Goal: Information Seeking & Learning: Find specific fact

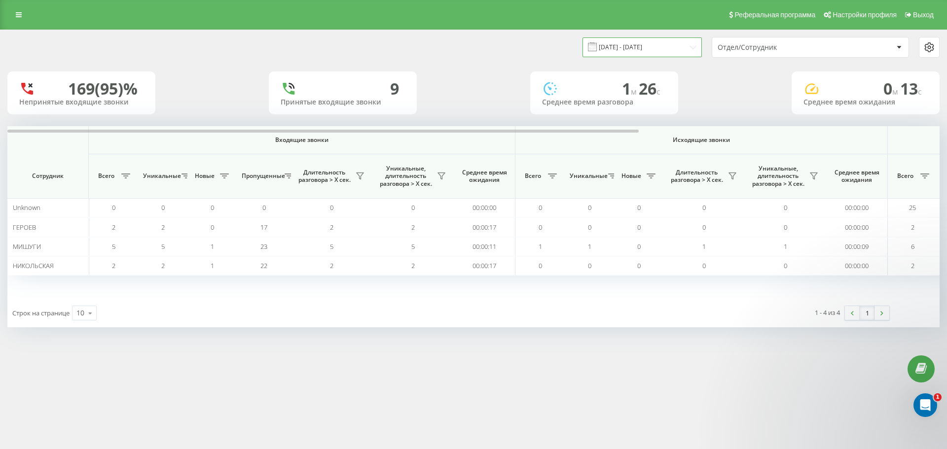
click at [667, 48] on input "[DATE] - [DATE]" at bounding box center [641, 46] width 119 height 19
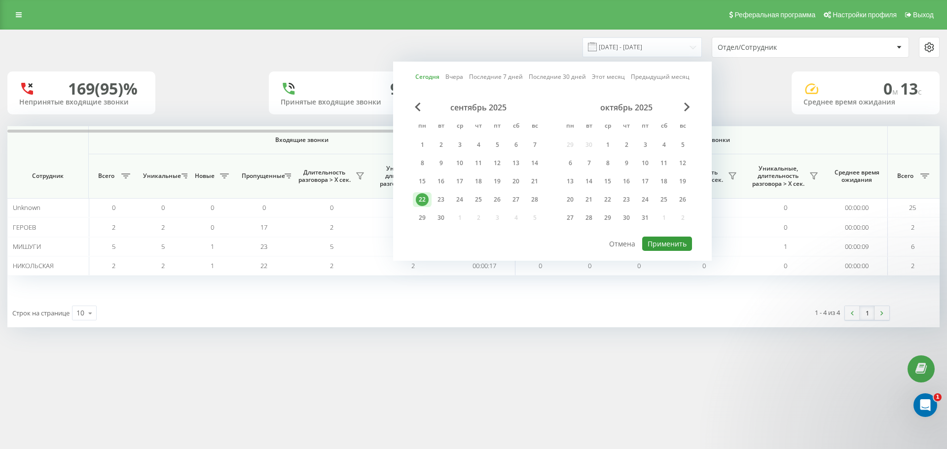
click at [683, 244] on button "Применить" at bounding box center [667, 244] width 50 height 14
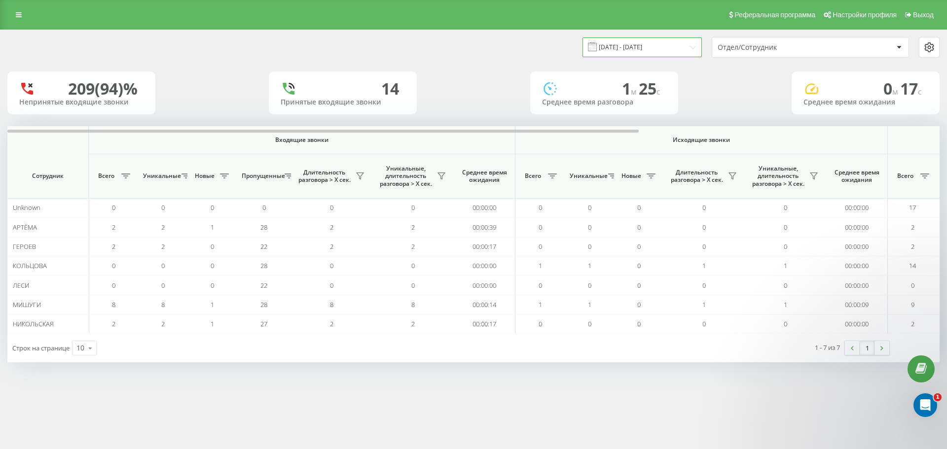
drag, startPoint x: 678, startPoint y: 43, endPoint x: 678, endPoint y: 48, distance: 5.4
click at [678, 43] on input "[DATE] - [DATE]" at bounding box center [641, 46] width 119 height 19
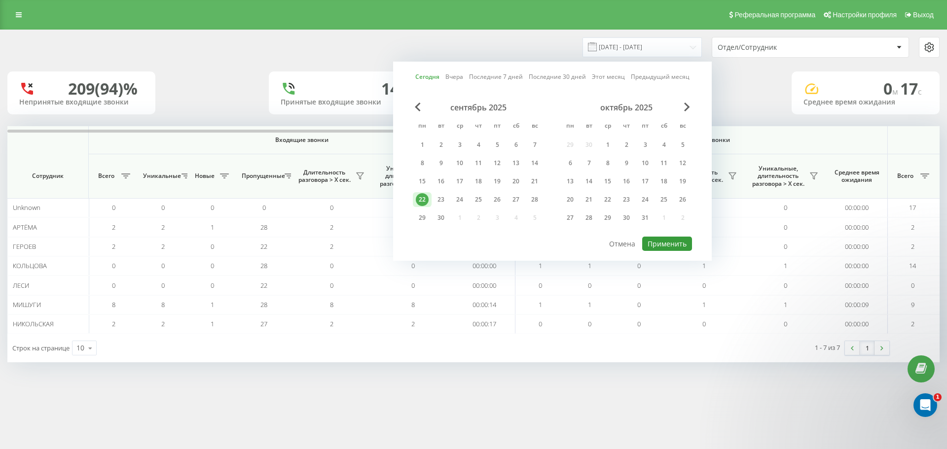
click at [671, 246] on button "Применить" at bounding box center [667, 244] width 50 height 14
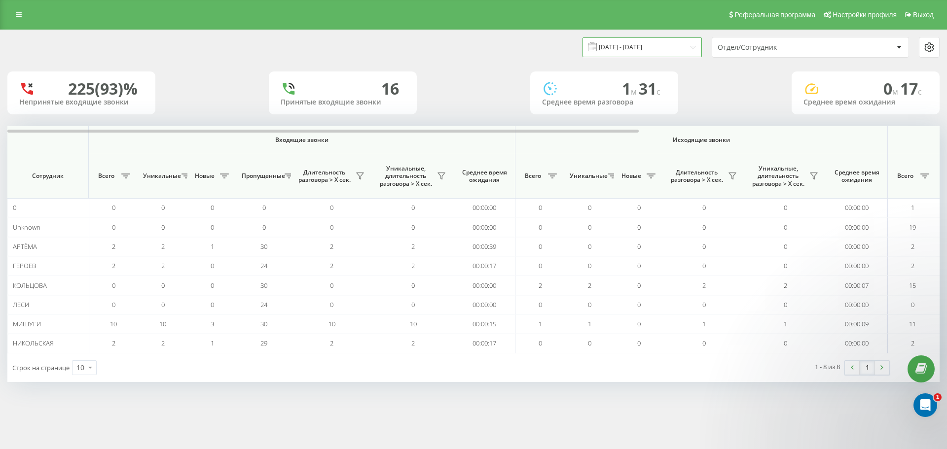
click at [664, 50] on input "[DATE] - [DATE]" at bounding box center [641, 46] width 119 height 19
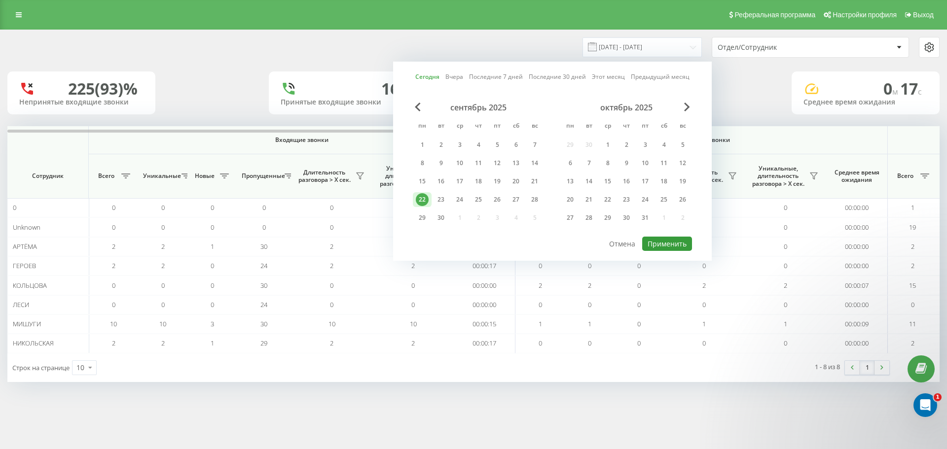
click at [671, 243] on button "Применить" at bounding box center [667, 244] width 50 height 14
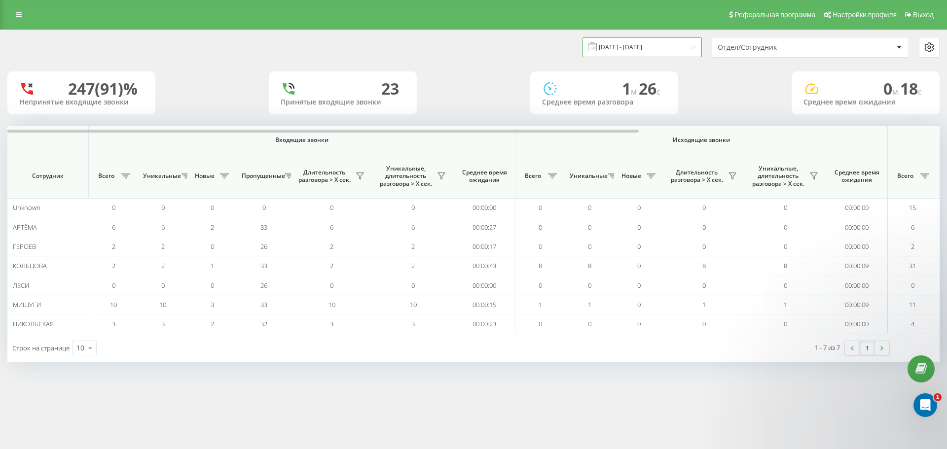
click at [657, 51] on input "[DATE] - [DATE]" at bounding box center [641, 46] width 119 height 19
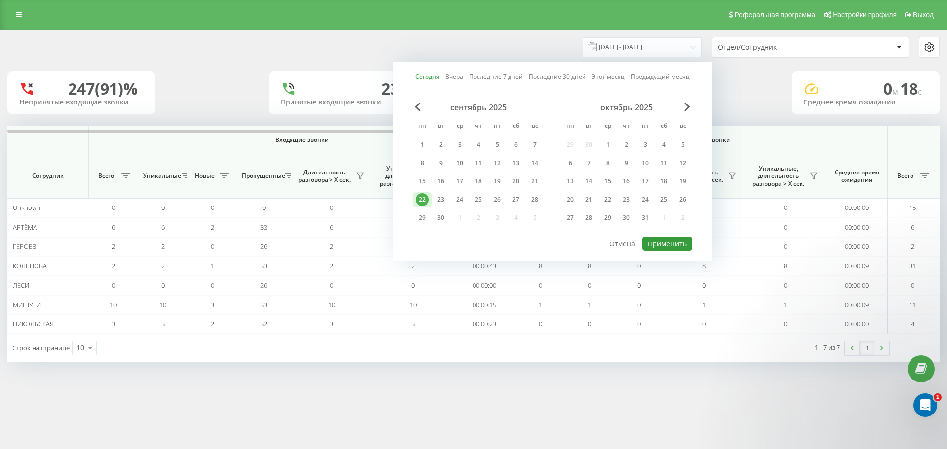
click at [663, 242] on button "Применить" at bounding box center [667, 244] width 50 height 14
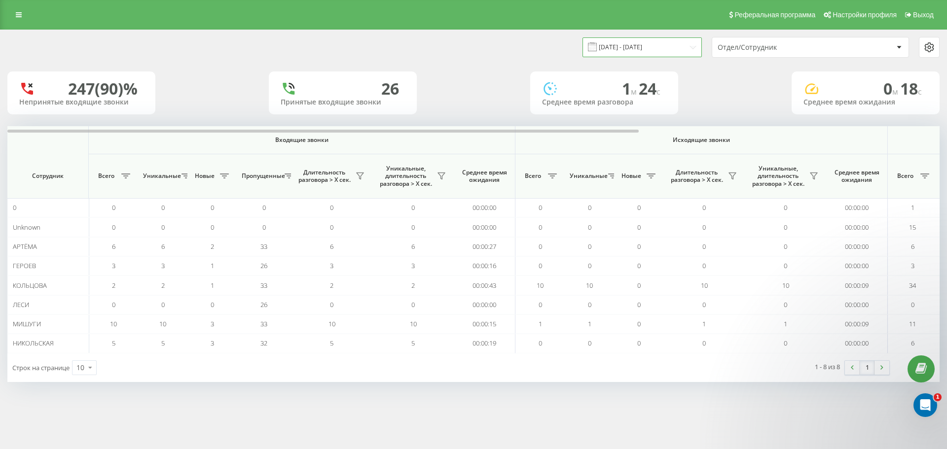
click at [671, 46] on input "[DATE] - [DATE]" at bounding box center [641, 46] width 119 height 19
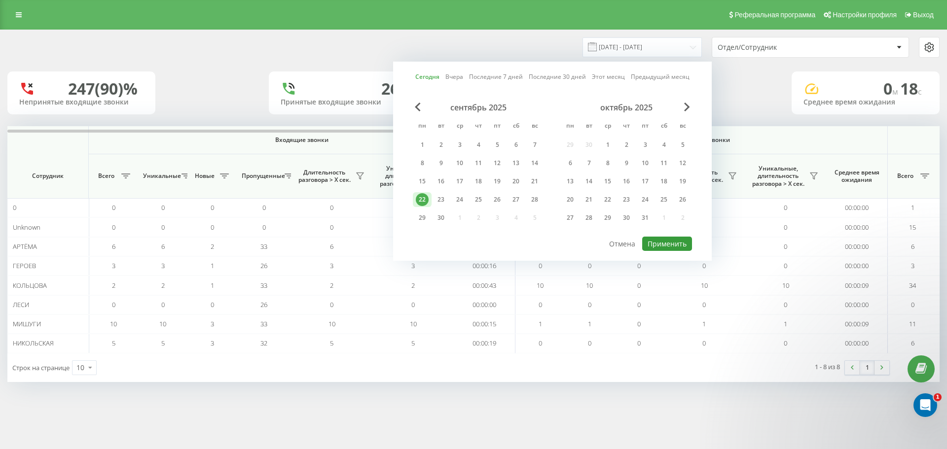
click at [671, 244] on button "Применить" at bounding box center [667, 244] width 50 height 14
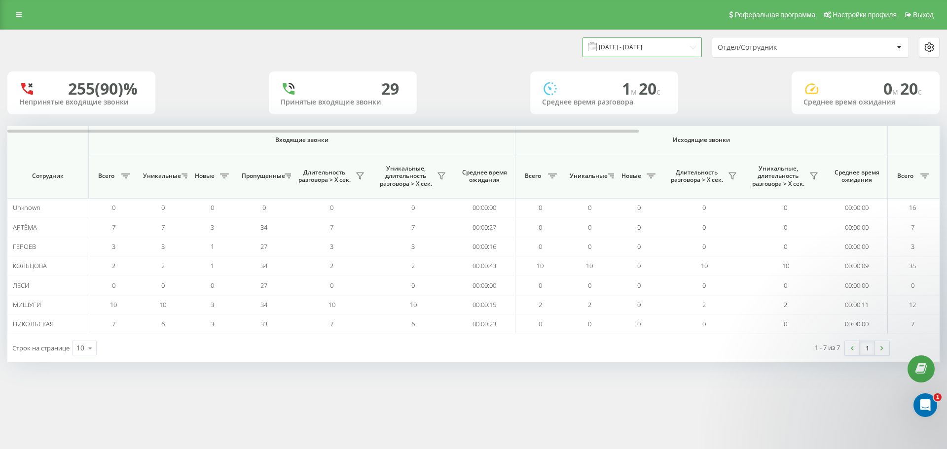
click at [669, 41] on input "[DATE] - [DATE]" at bounding box center [641, 46] width 119 height 19
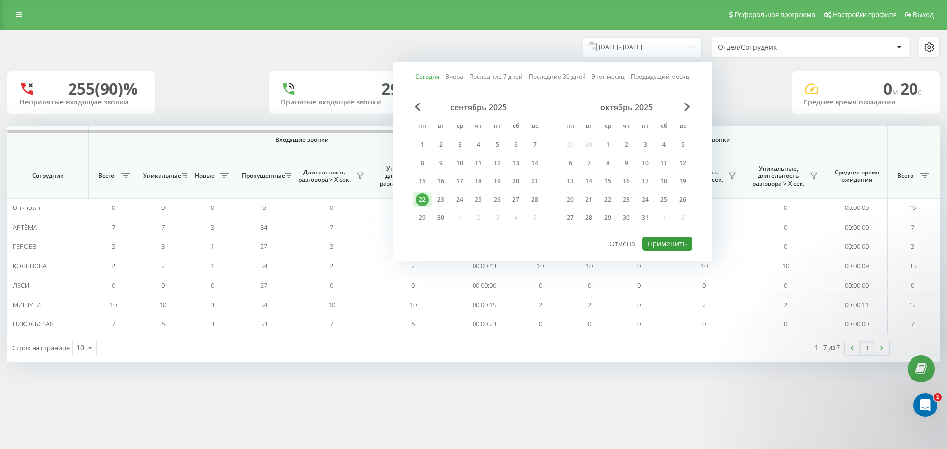
click at [679, 249] on button "Применить" at bounding box center [667, 244] width 50 height 14
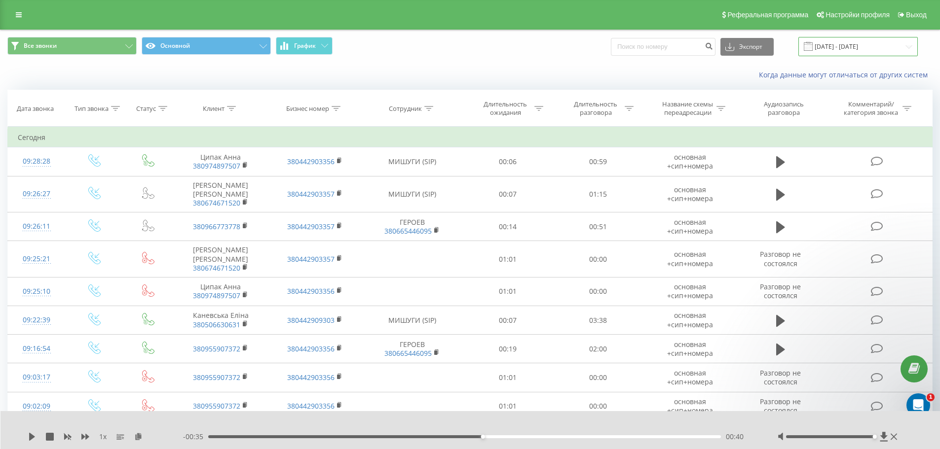
click at [851, 47] on input "[DATE] - [DATE]" at bounding box center [857, 46] width 119 height 19
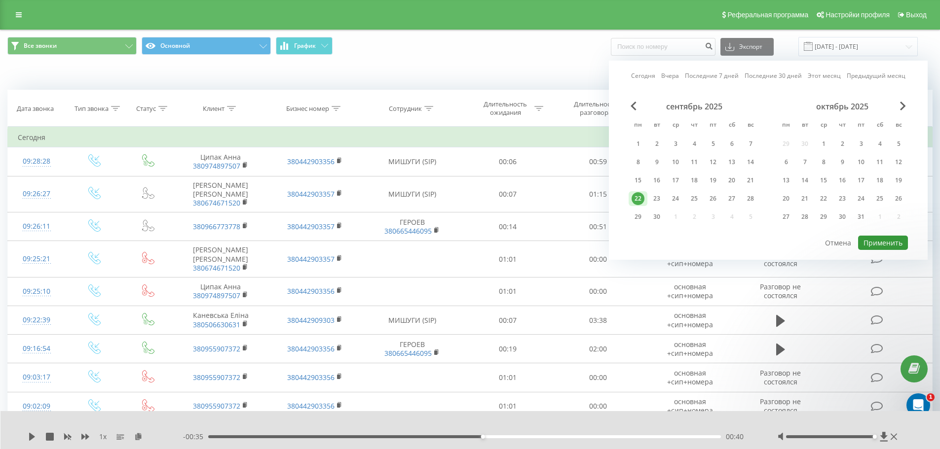
click at [878, 240] on button "Применить" at bounding box center [883, 243] width 50 height 14
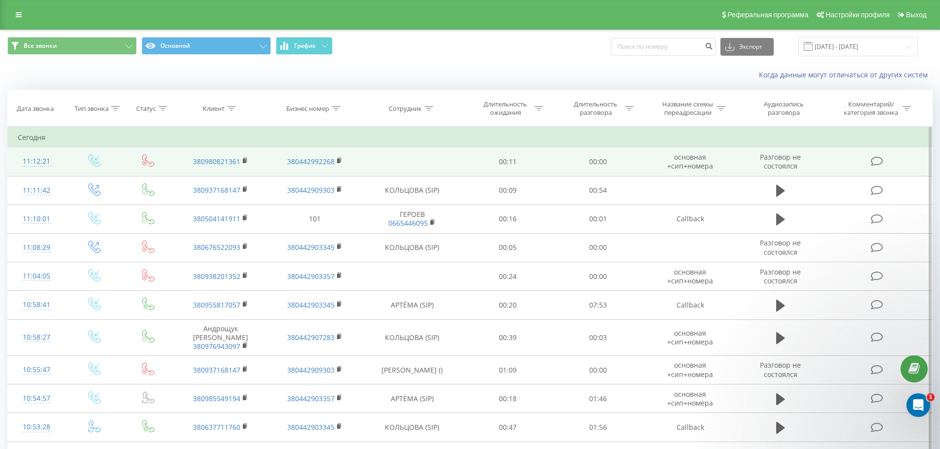
click at [450, 166] on td at bounding box center [412, 161] width 101 height 29
click at [581, 168] on td "00:00" at bounding box center [598, 161] width 90 height 29
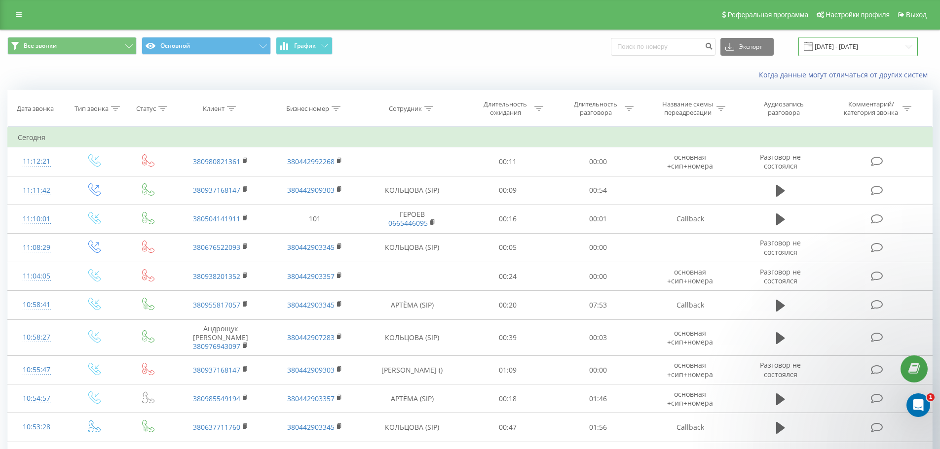
click at [850, 48] on input "[DATE] - [DATE]" at bounding box center [857, 46] width 119 height 19
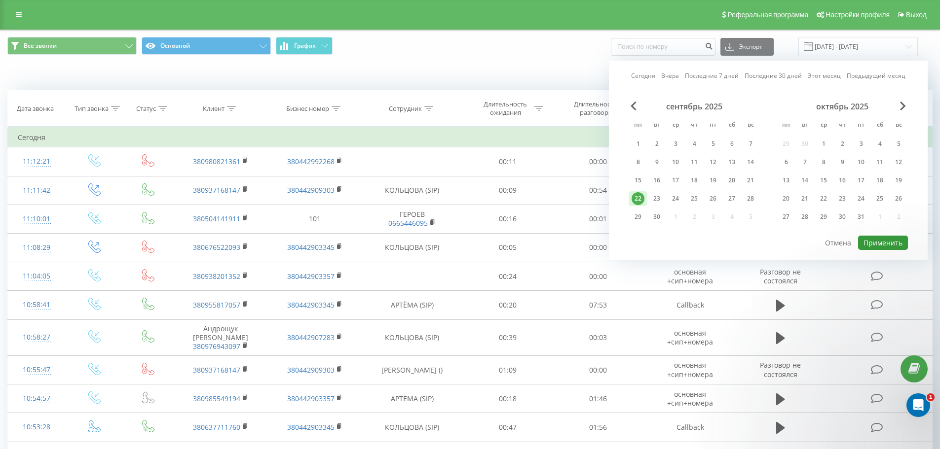
click at [885, 242] on button "Применить" at bounding box center [883, 243] width 50 height 14
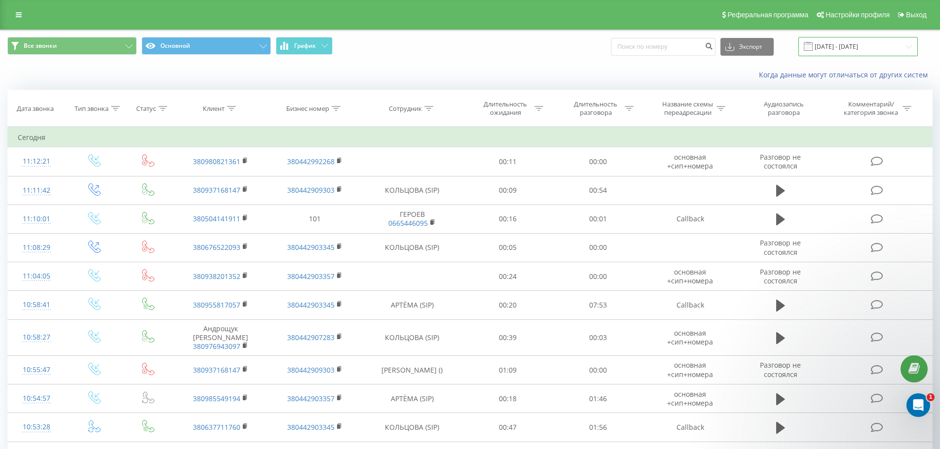
click at [842, 46] on input "[DATE] - [DATE]" at bounding box center [857, 46] width 119 height 19
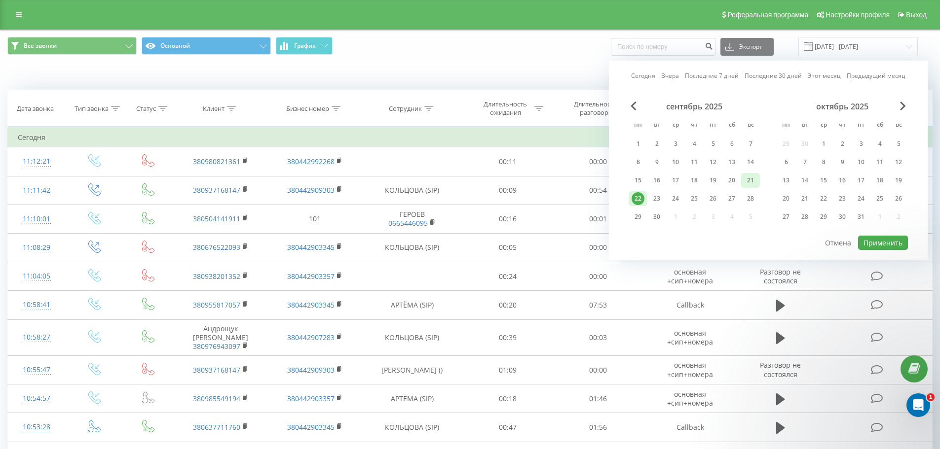
click at [752, 180] on div "21" at bounding box center [750, 180] width 13 height 13
click at [876, 244] on button "Применить" at bounding box center [883, 243] width 50 height 14
type input "21.09.2025 - 21.09.2025"
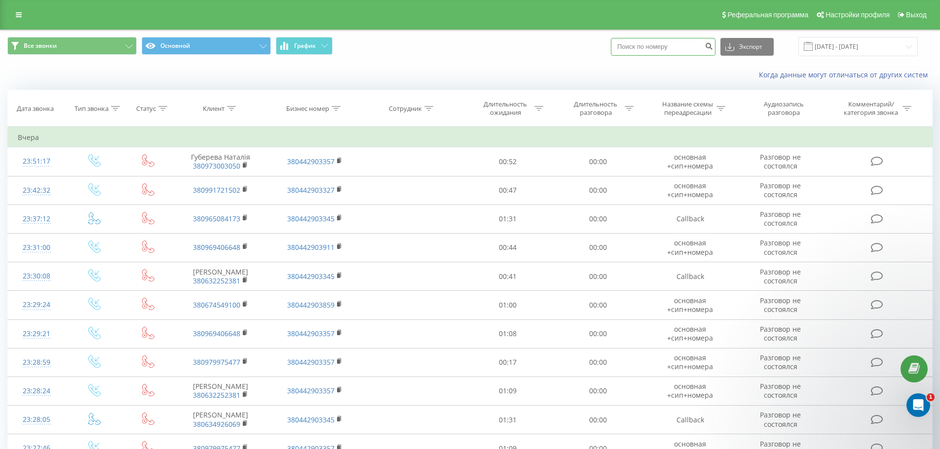
click at [647, 49] on input at bounding box center [663, 47] width 105 height 18
type input "3806346358818"
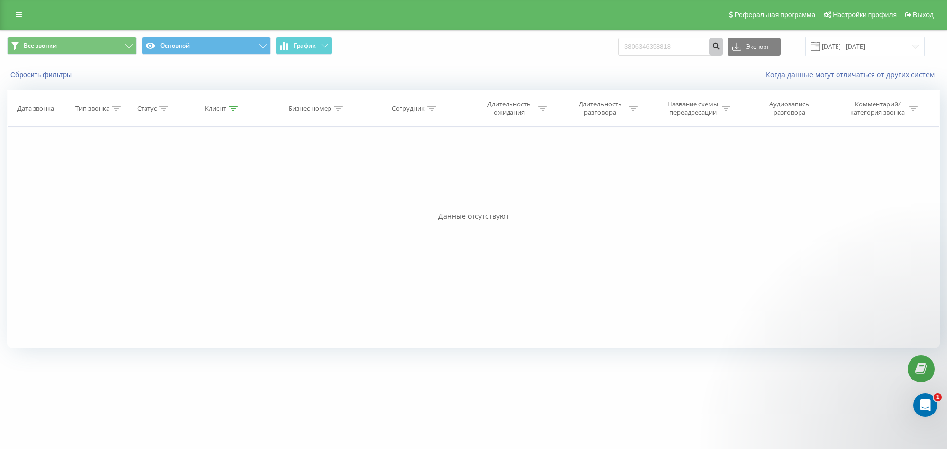
click at [720, 47] on icon "submit" at bounding box center [716, 45] width 8 height 6
click at [699, 52] on input "3806346358818" at bounding box center [670, 47] width 105 height 18
type input "380634635881"
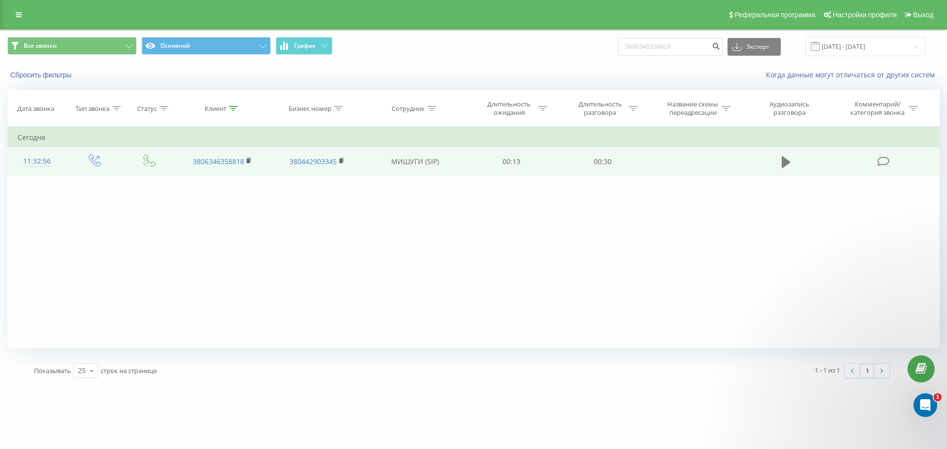
click at [787, 167] on icon at bounding box center [786, 162] width 9 height 14
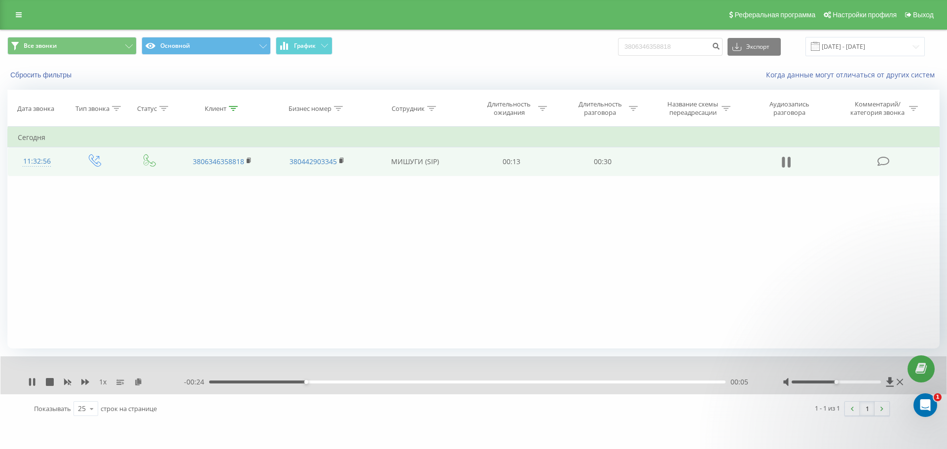
click at [789, 165] on icon at bounding box center [789, 162] width 3 height 11
click at [687, 49] on input "3806346358818" at bounding box center [670, 47] width 105 height 18
type input "3"
click at [892, 52] on input "22.06.2025 - 22.09.2025" at bounding box center [864, 46] width 119 height 19
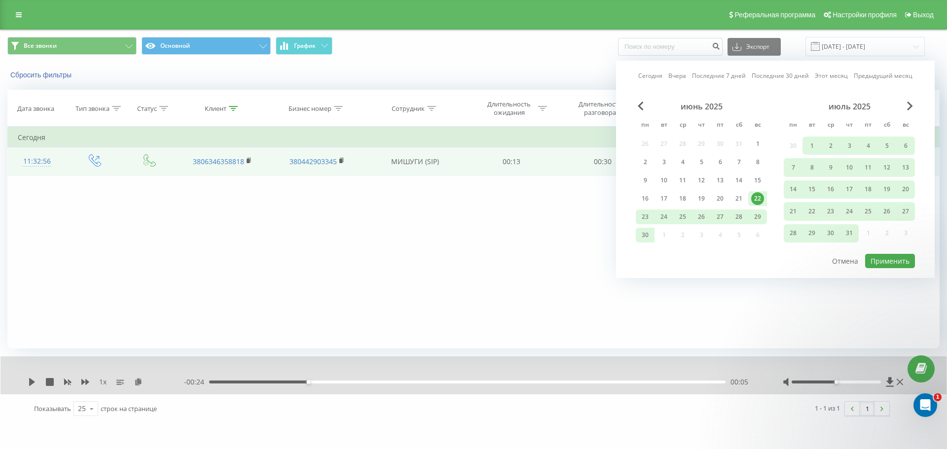
click at [753, 199] on div "22" at bounding box center [757, 198] width 13 height 13
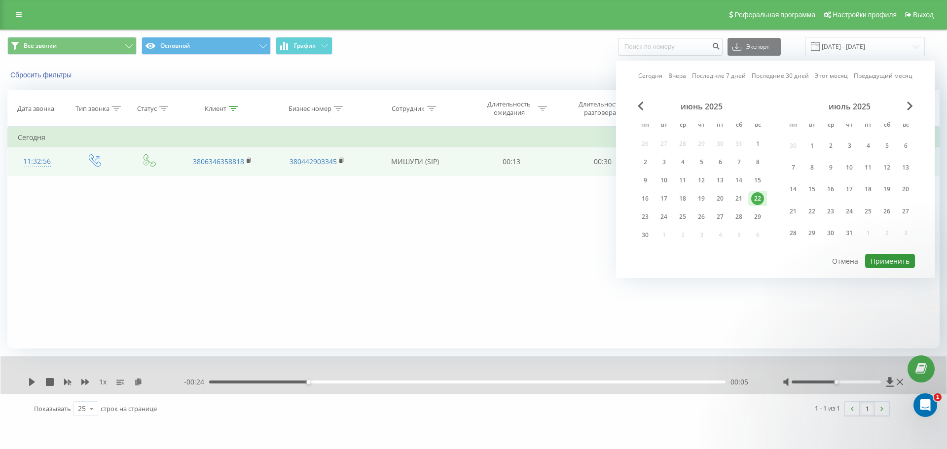
click at [876, 257] on button "Применить" at bounding box center [890, 261] width 50 height 14
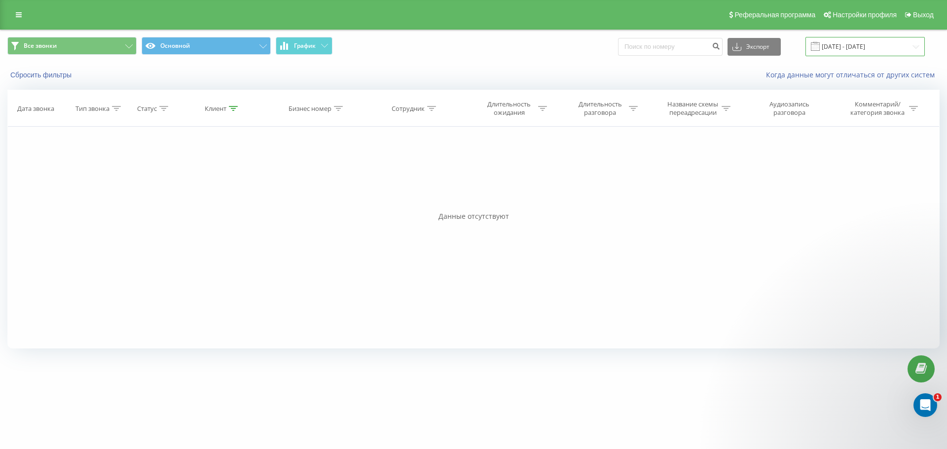
click at [854, 49] on input "22.06.2025 - 22.06.2025" at bounding box center [864, 46] width 119 height 19
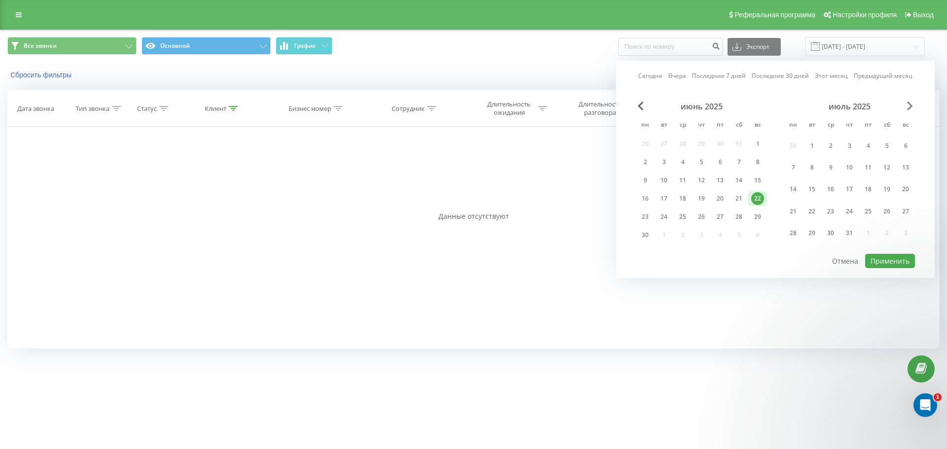
click at [910, 110] on span "Next Month" at bounding box center [910, 106] width 6 height 9
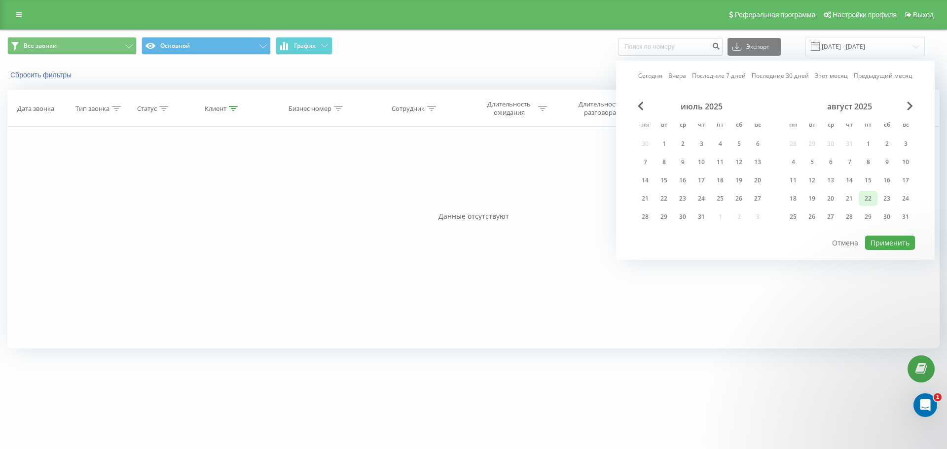
click at [871, 198] on div "22" at bounding box center [868, 198] width 13 height 13
click at [885, 241] on button "Применить" at bounding box center [890, 243] width 50 height 14
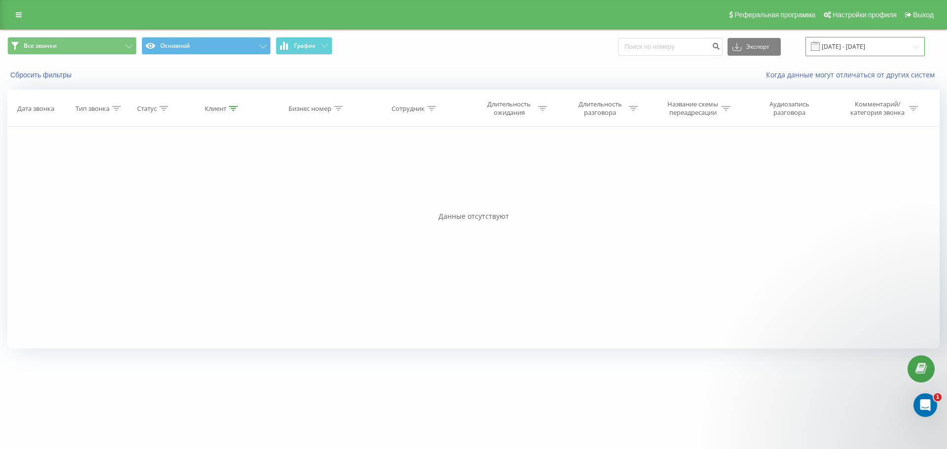
click at [890, 45] on input "[DATE] - [DATE]" at bounding box center [864, 46] width 119 height 19
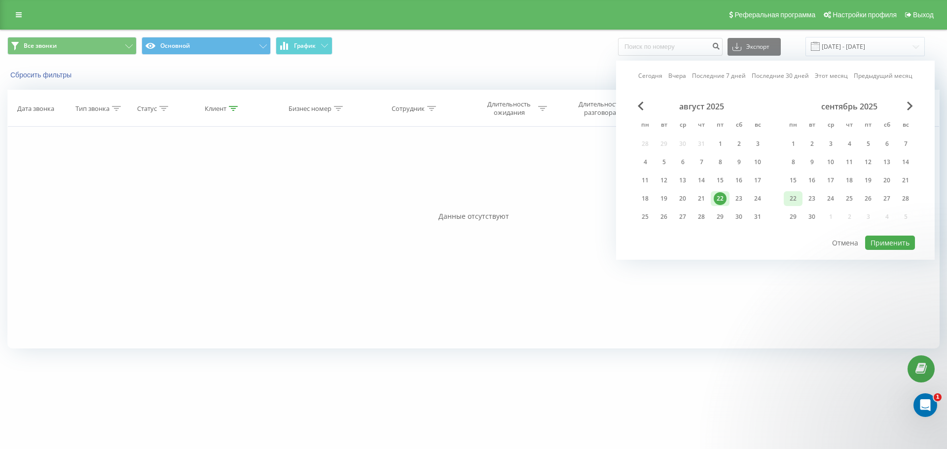
click at [793, 200] on div "22" at bounding box center [793, 198] width 13 height 13
drag, startPoint x: 897, startPoint y: 241, endPoint x: 890, endPoint y: 240, distance: 6.9
click at [897, 241] on button "Применить" at bounding box center [890, 243] width 50 height 14
type input "[DATE] - [DATE]"
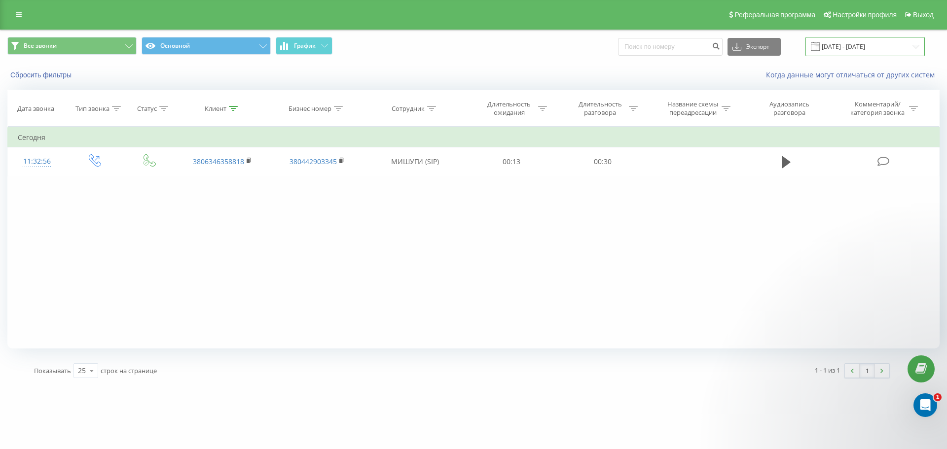
click at [877, 46] on input "[DATE] - [DATE]" at bounding box center [864, 46] width 119 height 19
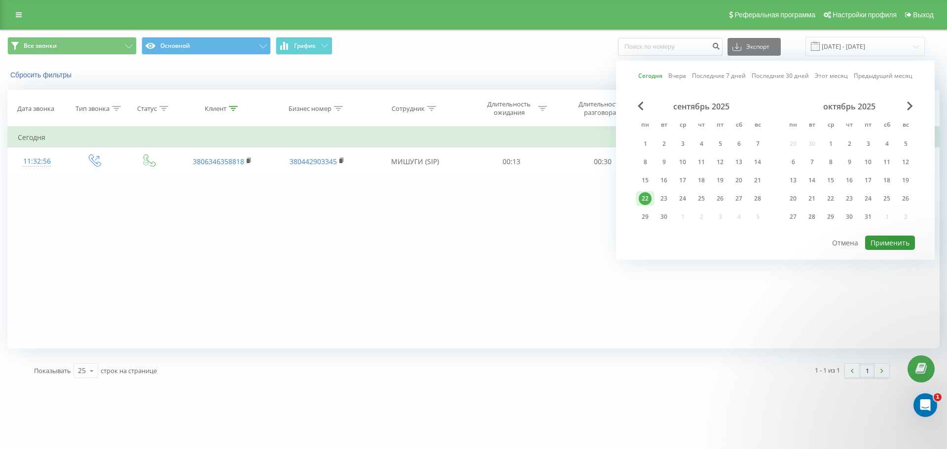
click at [878, 243] on button "Применить" at bounding box center [890, 243] width 50 height 14
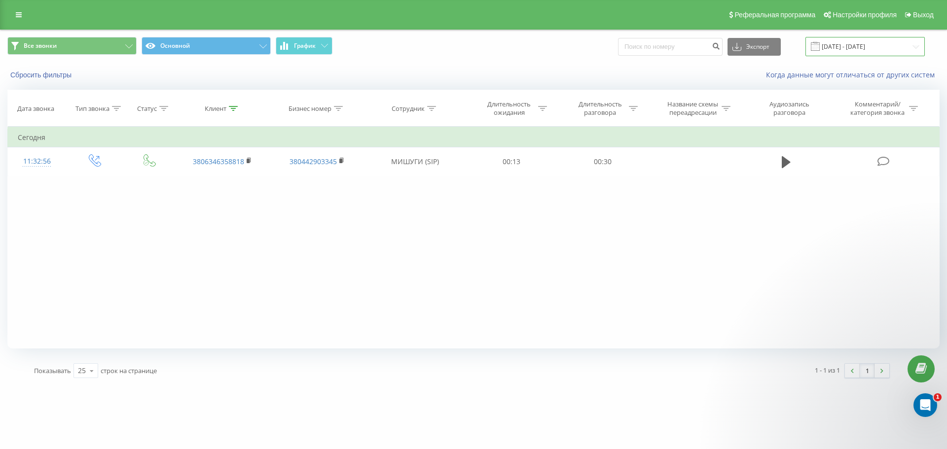
click at [843, 44] on input "[DATE] - [DATE]" at bounding box center [864, 46] width 119 height 19
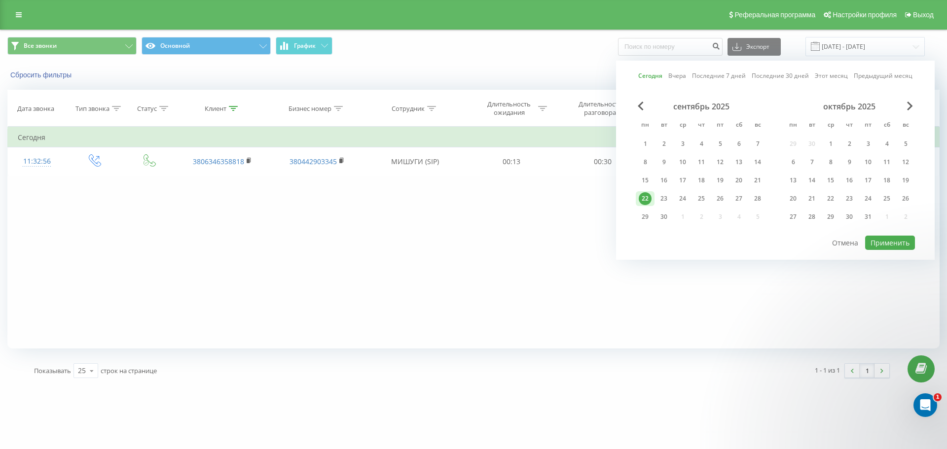
click at [644, 196] on div "22" at bounding box center [645, 198] width 13 height 13
click at [885, 247] on button "Применить" at bounding box center [890, 243] width 50 height 14
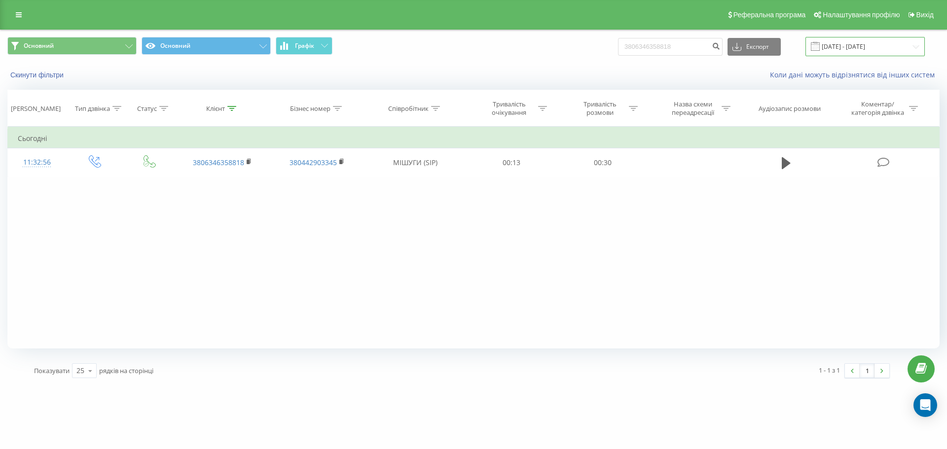
drag, startPoint x: 0, startPoint y: 0, endPoint x: 853, endPoint y: 45, distance: 854.0
click at [854, 42] on input "[DATE] - [DATE]" at bounding box center [864, 46] width 119 height 19
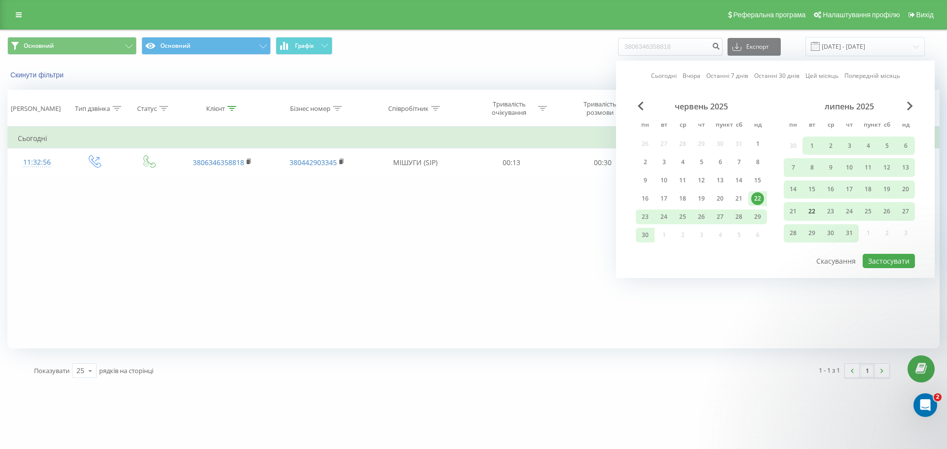
click at [806, 212] on div "22" at bounding box center [811, 211] width 13 height 13
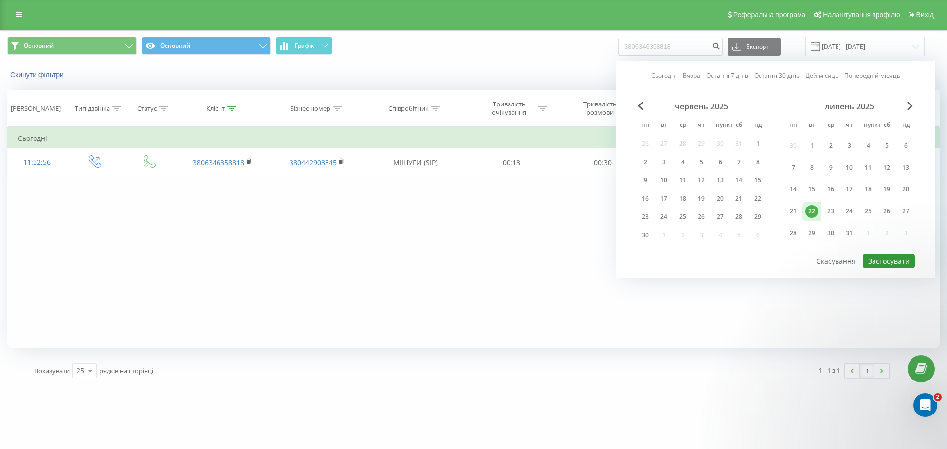
click at [896, 264] on font "Застосувати" at bounding box center [888, 260] width 41 height 9
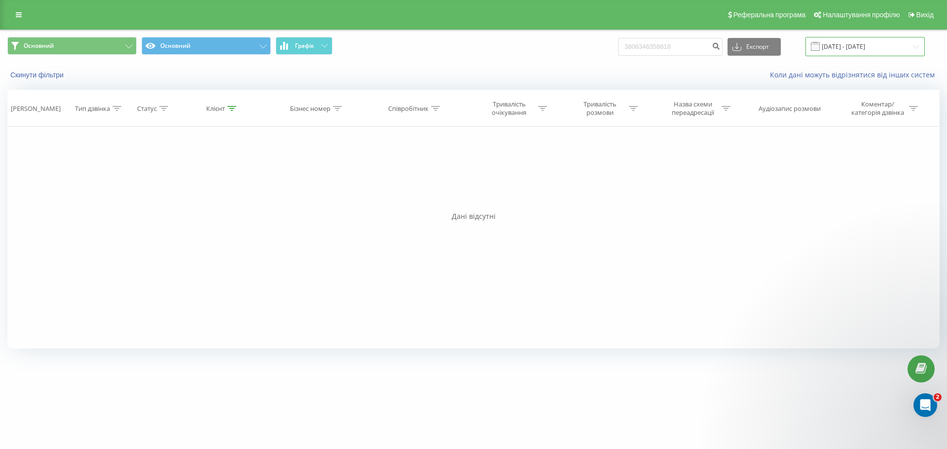
click at [856, 50] on input "[DATE] - [DATE]" at bounding box center [864, 46] width 119 height 19
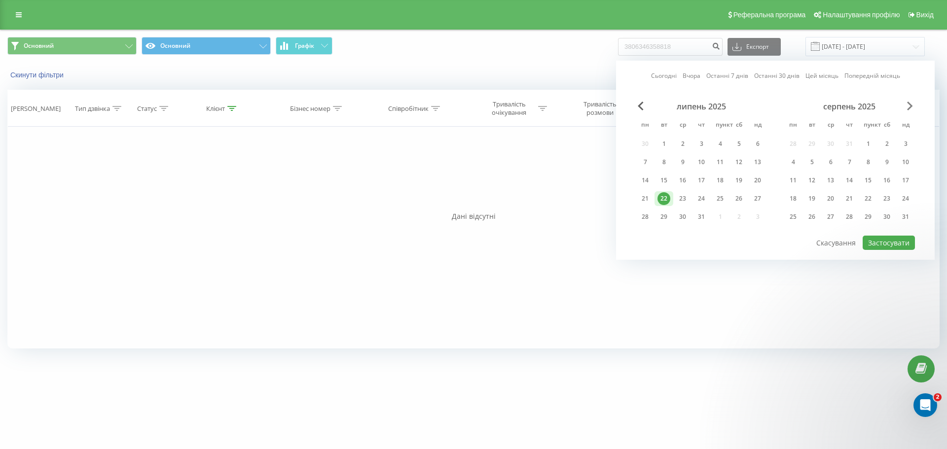
click at [908, 104] on span "Next Month" at bounding box center [910, 106] width 6 height 9
click at [719, 201] on font "22" at bounding box center [720, 198] width 7 height 8
click at [889, 247] on font "Застосувати" at bounding box center [888, 242] width 41 height 9
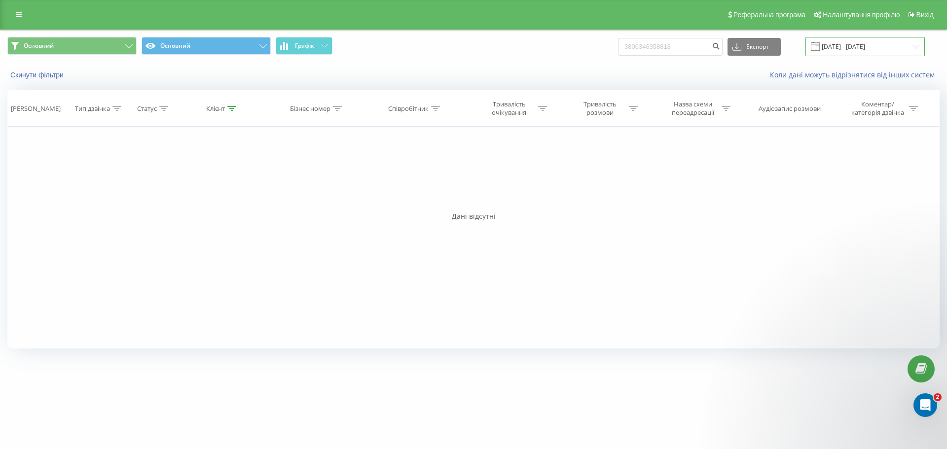
click at [846, 48] on input "22.08.2025 - 22.08.2025" at bounding box center [864, 46] width 119 height 19
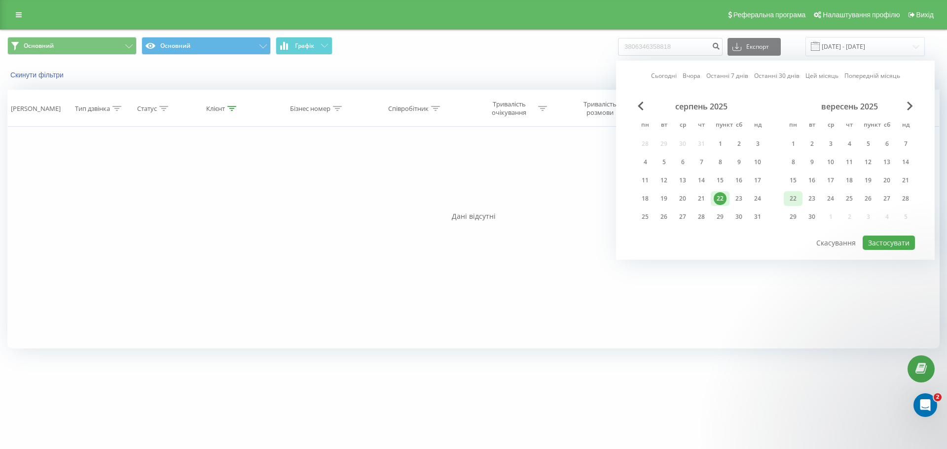
click at [793, 199] on font "22" at bounding box center [793, 198] width 7 height 8
click at [885, 243] on font "Застосувати" at bounding box center [888, 242] width 41 height 9
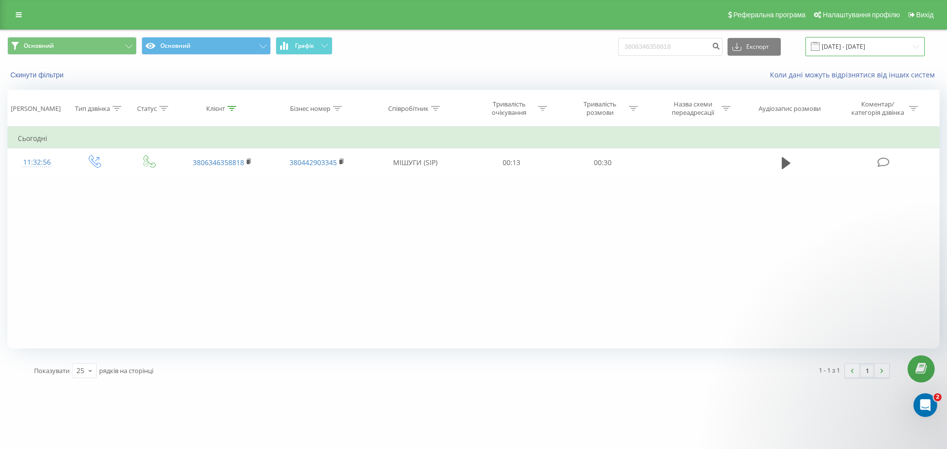
click at [843, 46] on input "22.09.2025 - 22.09.2025" at bounding box center [864, 46] width 119 height 19
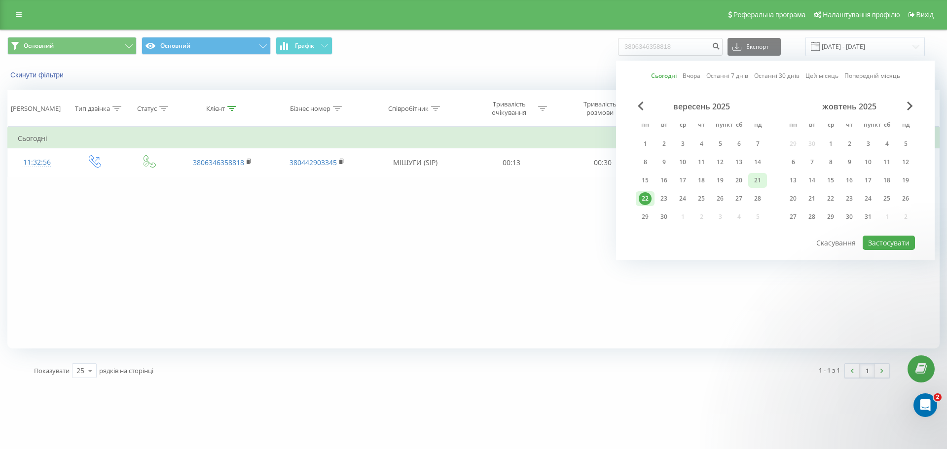
click at [758, 180] on font "21" at bounding box center [757, 180] width 7 height 8
click at [881, 247] on font "Застосувати" at bounding box center [888, 242] width 41 height 9
type input "21.09.2025 - 21.09.2025"
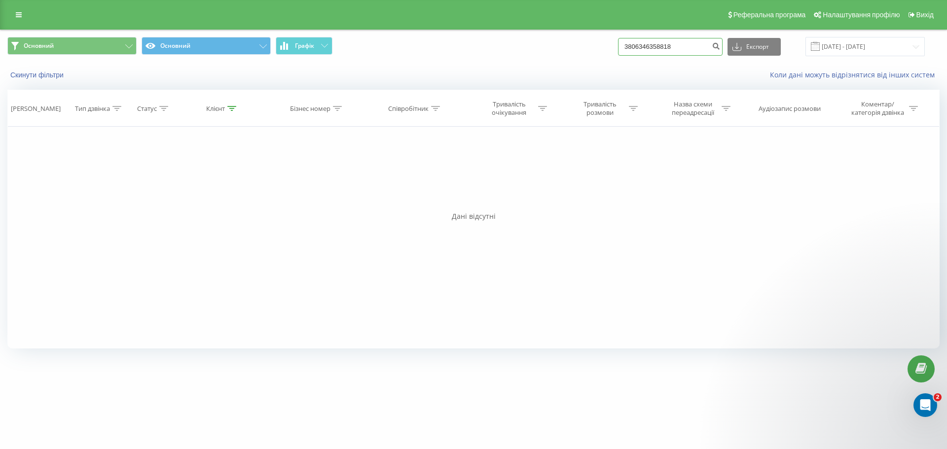
click at [711, 50] on input "3806346358818" at bounding box center [670, 47] width 105 height 18
type input "3"
click at [747, 175] on div "Фільтрувати за умовою Рівно Введіть значення Скасування OK Фільтрувати за умово…" at bounding box center [473, 238] width 932 height 222
click at [852, 46] on input "21.09.2025 - 21.09.2025" at bounding box center [864, 46] width 119 height 19
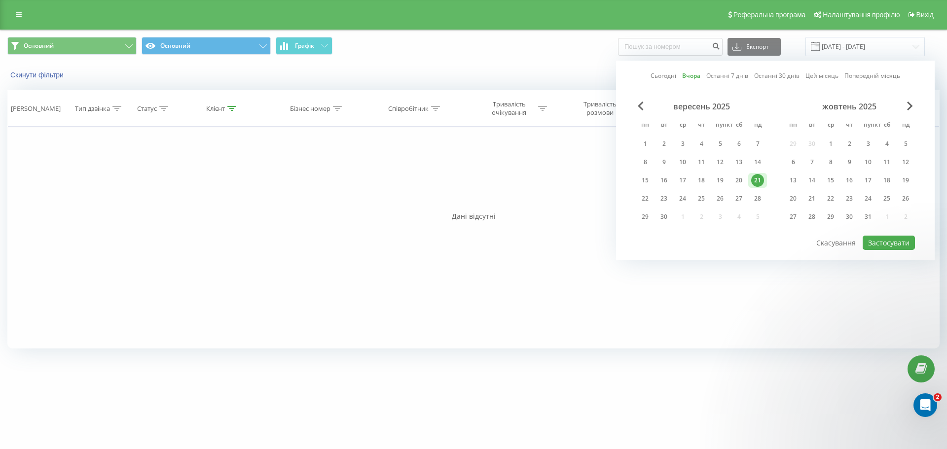
click at [757, 183] on font "21" at bounding box center [757, 180] width 7 height 8
click at [890, 244] on font "Застосувати" at bounding box center [888, 242] width 41 height 9
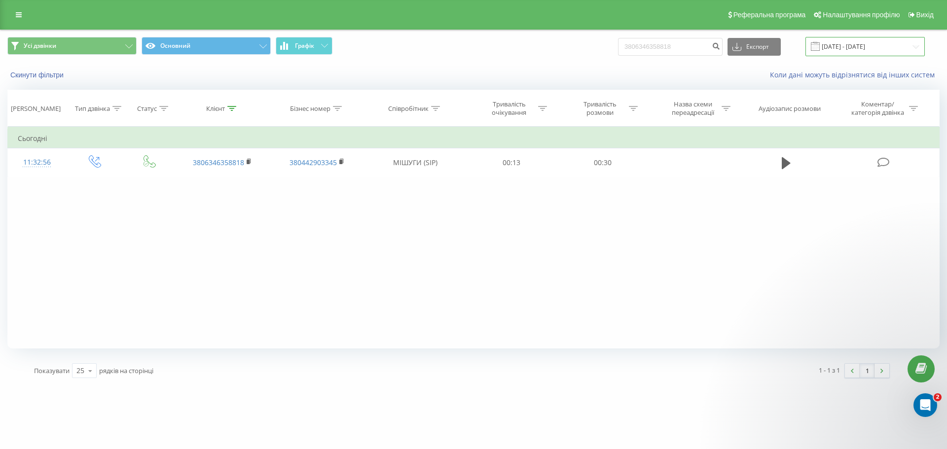
click at [852, 51] on input "[DATE] - [DATE]" at bounding box center [864, 46] width 119 height 19
click at [692, 43] on input "3806346358818" at bounding box center [670, 47] width 105 height 18
type input "3"
click at [14, 16] on link at bounding box center [19, 15] width 18 height 14
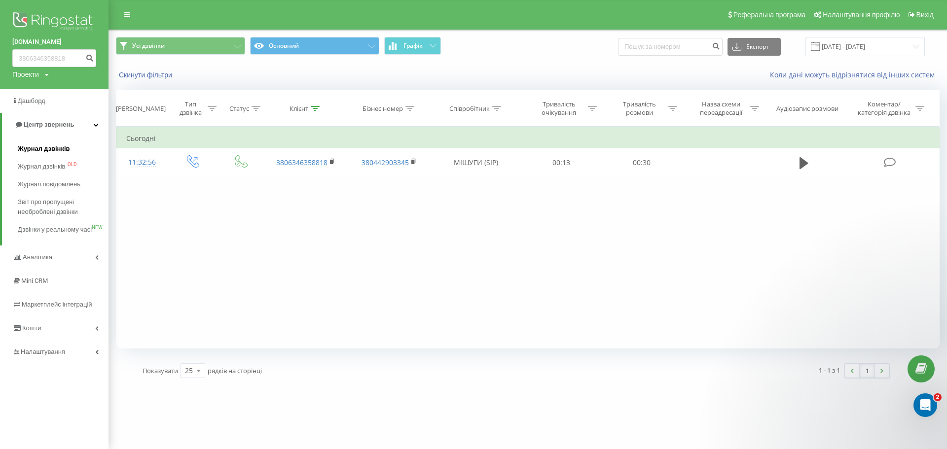
click at [60, 149] on font "Журнал дзвінків" at bounding box center [44, 148] width 52 height 7
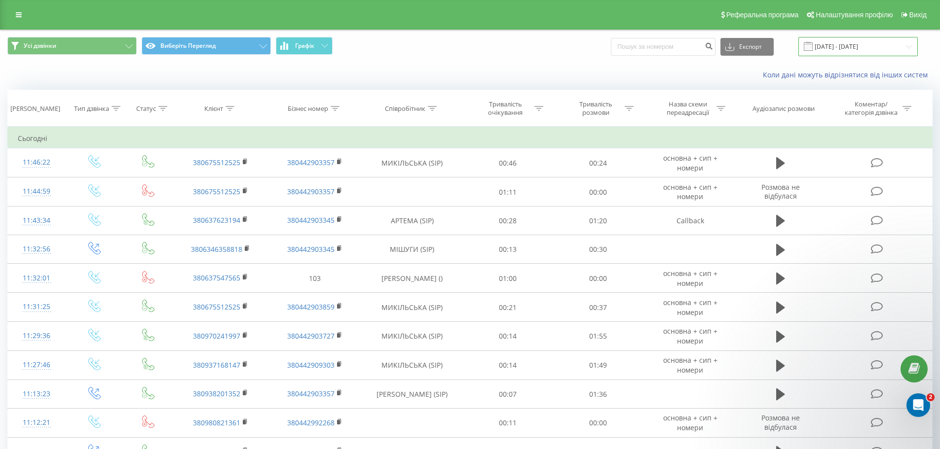
click at [860, 44] on input "22.08.2025 - 22.09.2025" at bounding box center [857, 46] width 119 height 19
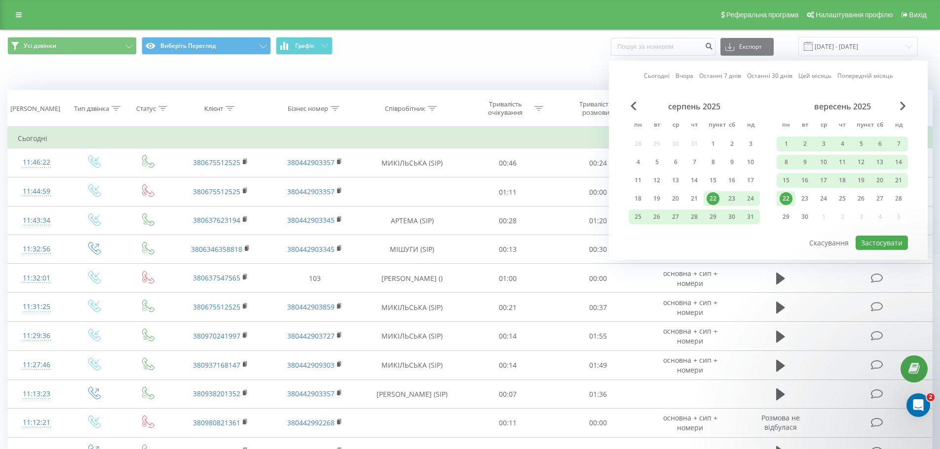
click at [789, 197] on div "22" at bounding box center [785, 198] width 13 height 13
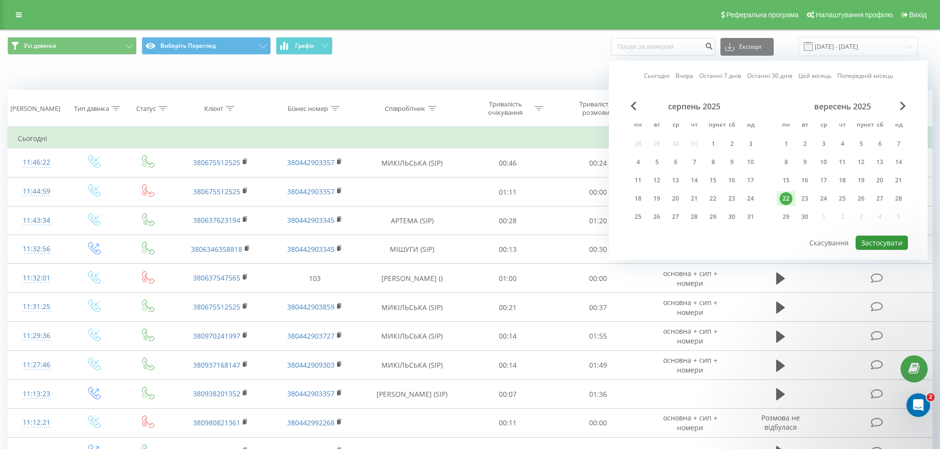
click at [871, 244] on font "Застосувати" at bounding box center [881, 242] width 41 height 9
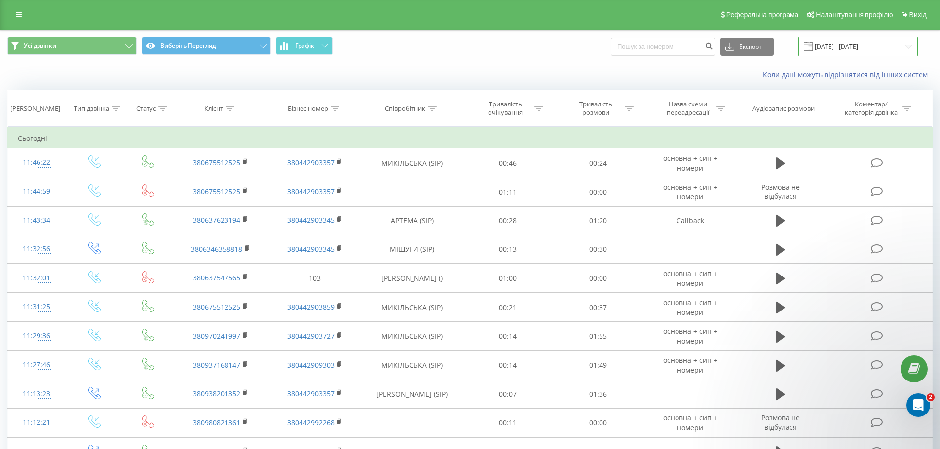
click at [840, 44] on input "22.09.2025 - 22.09.2025" at bounding box center [857, 46] width 119 height 19
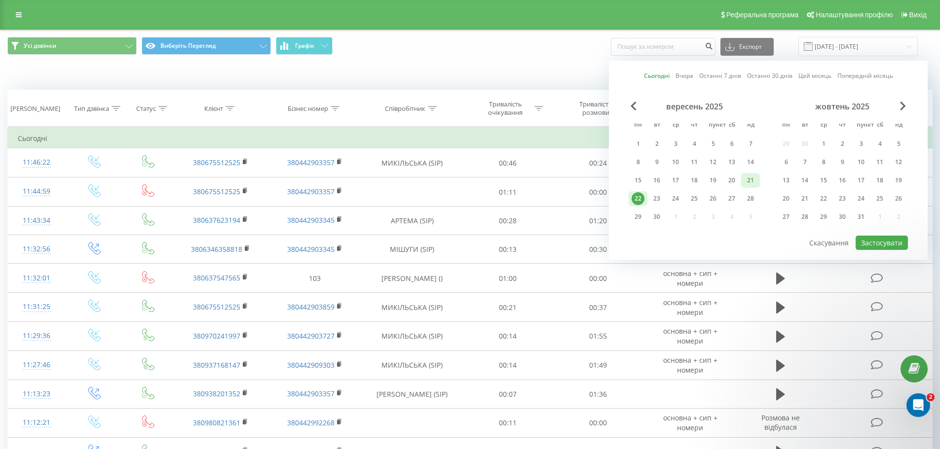
drag, startPoint x: 750, startPoint y: 181, endPoint x: 756, endPoint y: 186, distance: 8.0
click at [750, 181] on font "21" at bounding box center [750, 180] width 7 height 8
click at [870, 239] on font "Застосувати" at bounding box center [881, 242] width 41 height 9
type input "21.09.2025 - 21.09.2025"
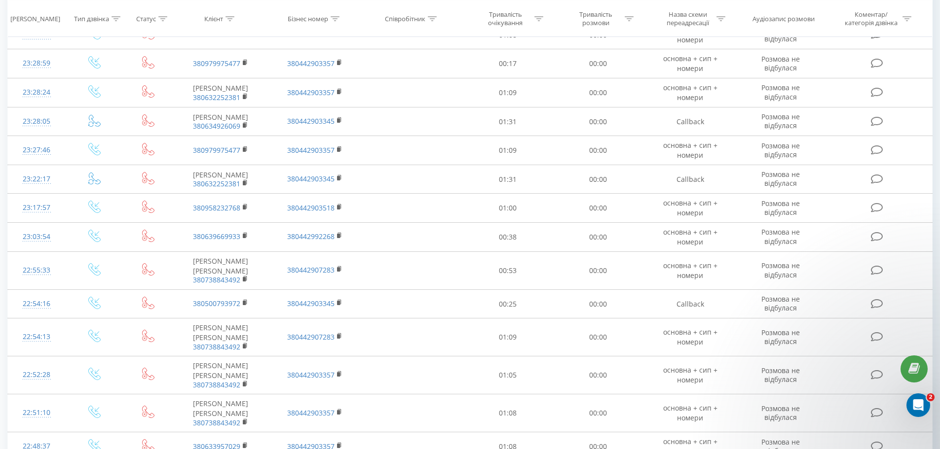
scroll to position [459, 0]
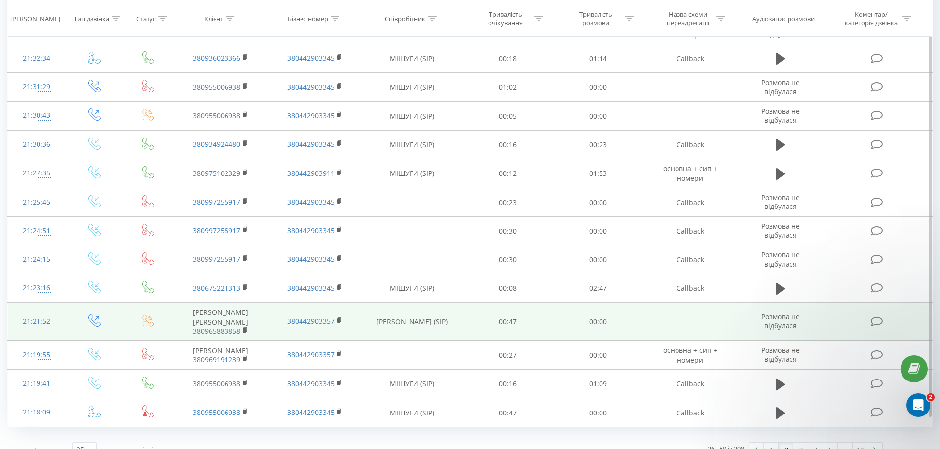
scroll to position [457, 0]
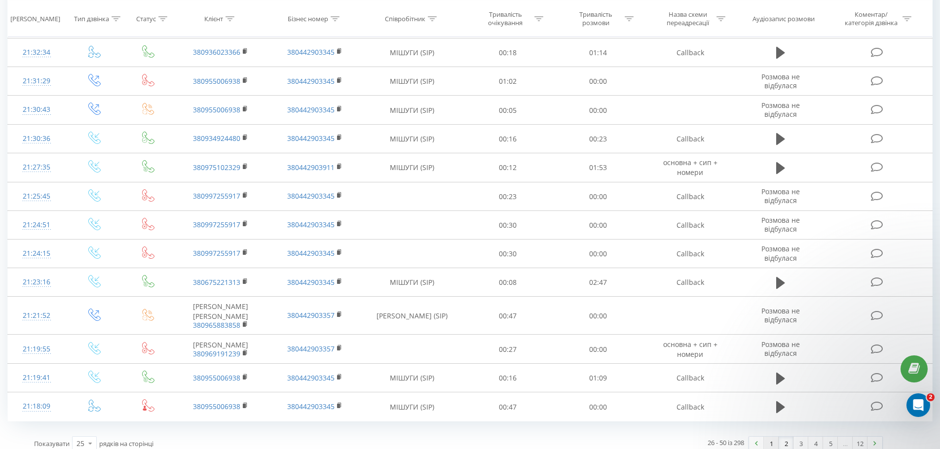
click at [764, 437] on link "1" at bounding box center [770, 444] width 15 height 14
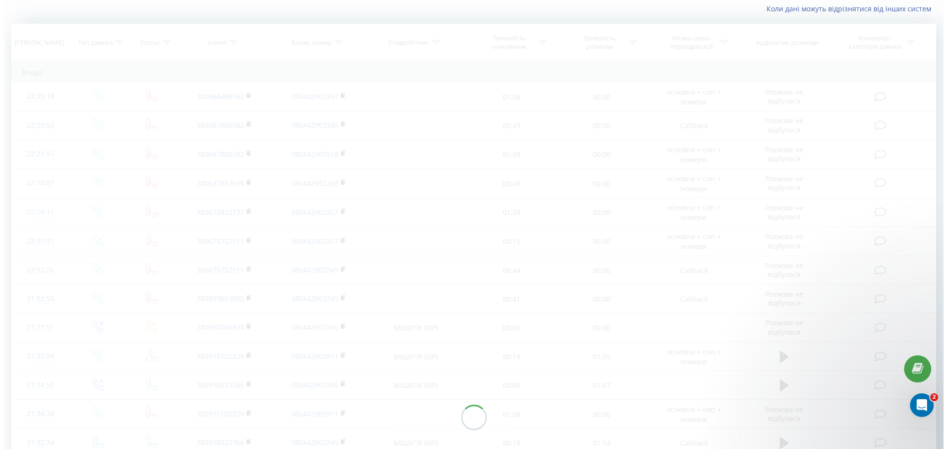
scroll to position [0, 0]
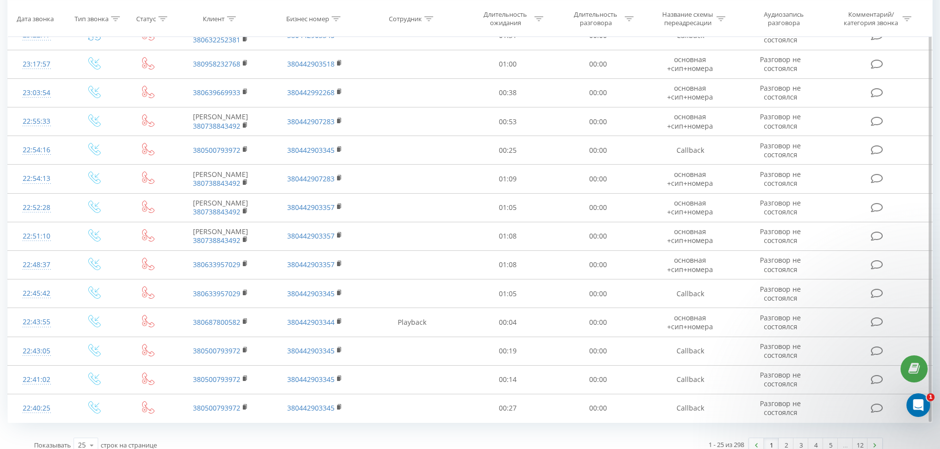
scroll to position [453, 0]
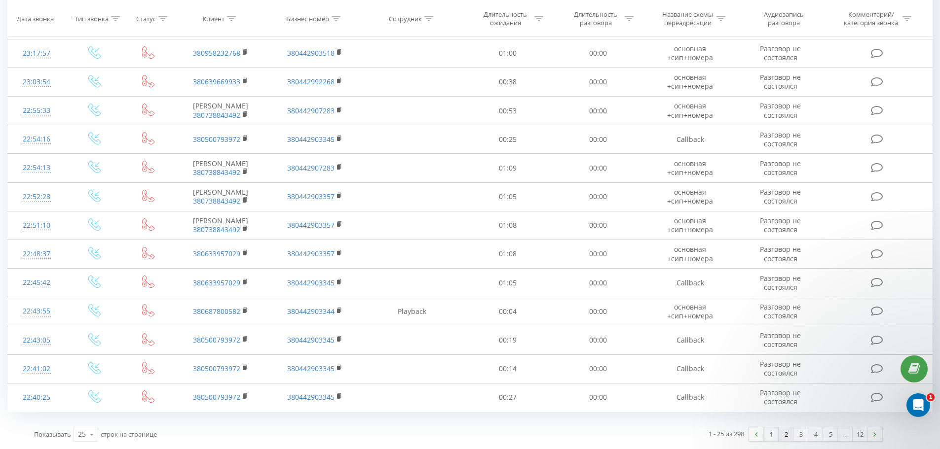
click at [787, 436] on link "2" at bounding box center [785, 435] width 15 height 14
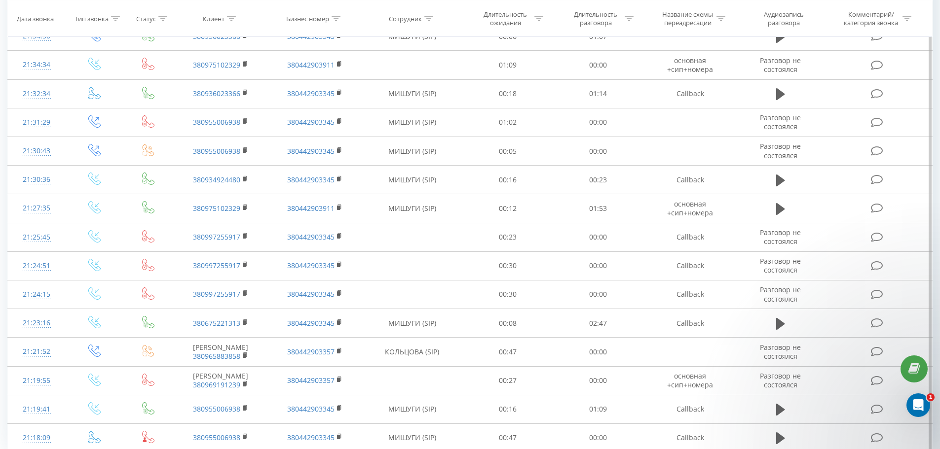
scroll to position [453, 0]
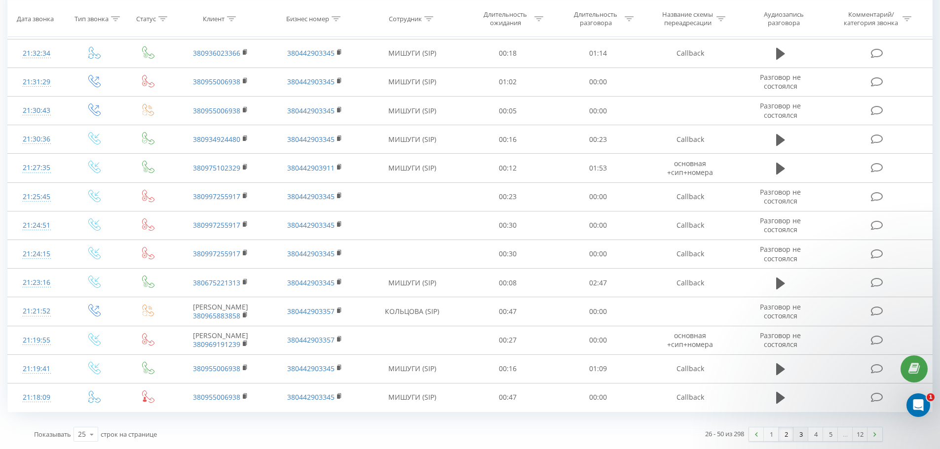
click at [800, 434] on link "3" at bounding box center [800, 435] width 15 height 14
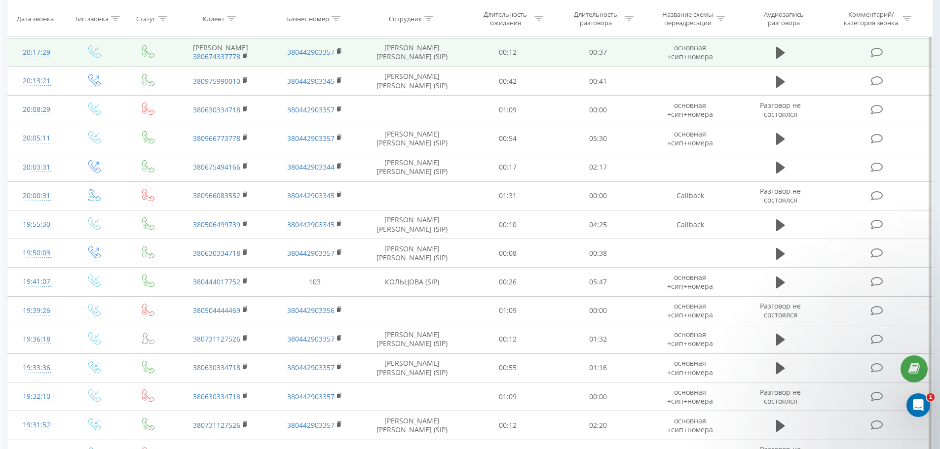
scroll to position [453, 0]
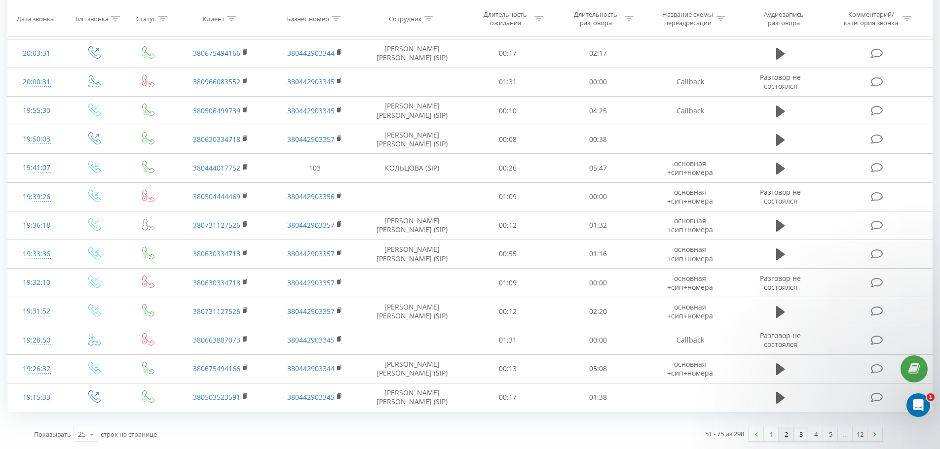
click at [787, 437] on link "2" at bounding box center [785, 435] width 15 height 14
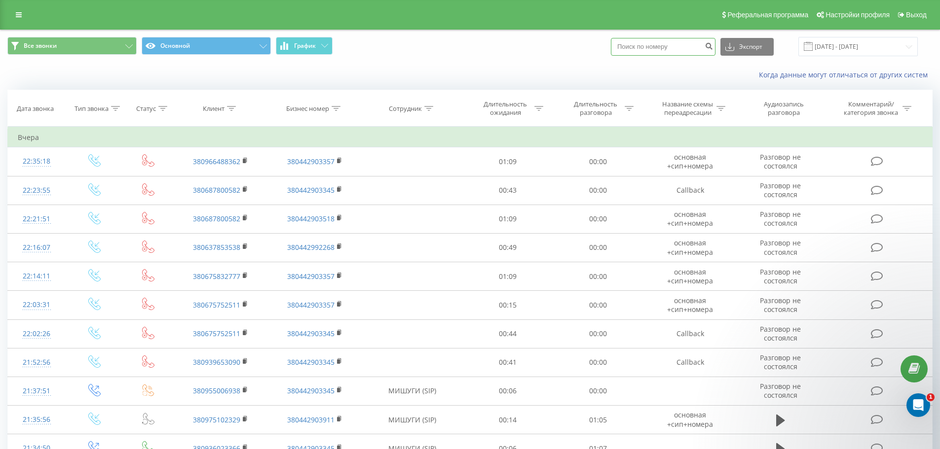
click at [681, 43] on input at bounding box center [663, 47] width 105 height 18
paste input "06346358818"
type input "06346358818"
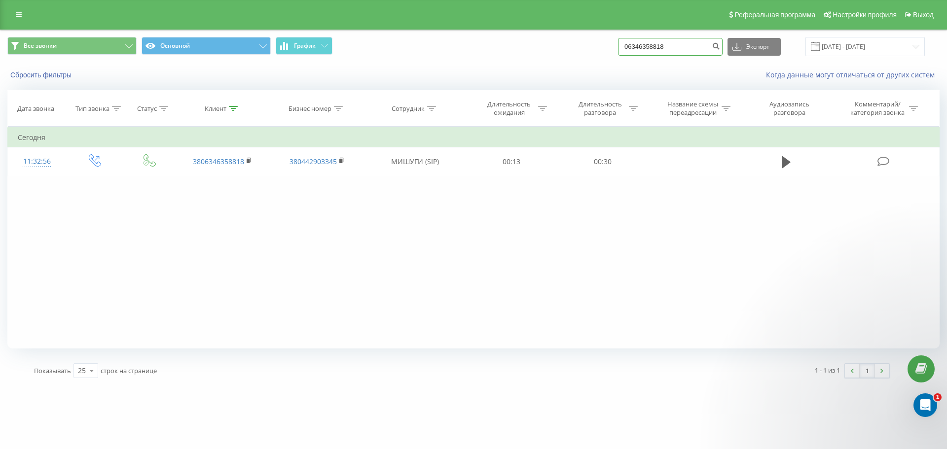
click at [679, 52] on input "06346358818" at bounding box center [670, 47] width 105 height 18
drag, startPoint x: 679, startPoint y: 52, endPoint x: 678, endPoint y: 41, distance: 10.9
click at [678, 41] on input "06346358818" at bounding box center [670, 47] width 105 height 18
type input "0634635881"
click at [680, 42] on input "0634635881" at bounding box center [670, 47] width 105 height 18
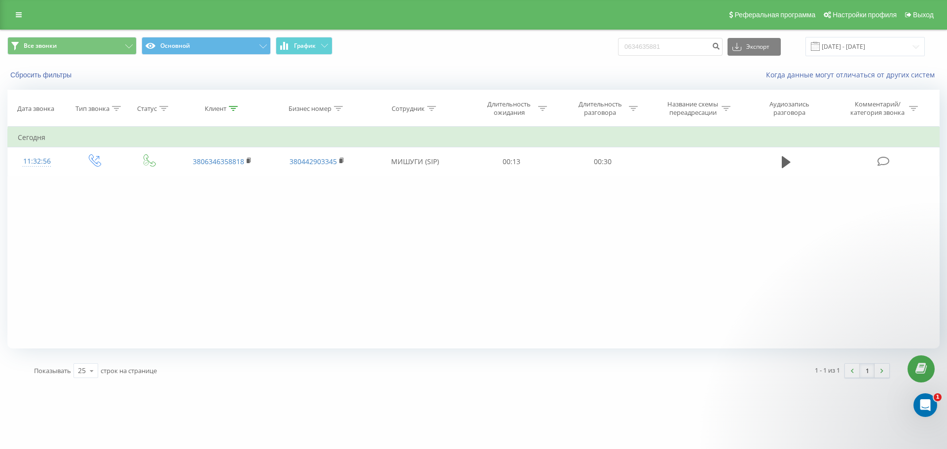
click at [566, 69] on div "Сбросить фильтры Когда данные могут отличаться от других систем" at bounding box center [473, 75] width 946 height 24
click at [686, 44] on input "0634635881" at bounding box center [670, 47] width 105 height 18
drag, startPoint x: 684, startPoint y: 47, endPoint x: 655, endPoint y: 47, distance: 28.6
click at [655, 47] on input "0634635881" at bounding box center [670, 47] width 105 height 18
type input "063463"
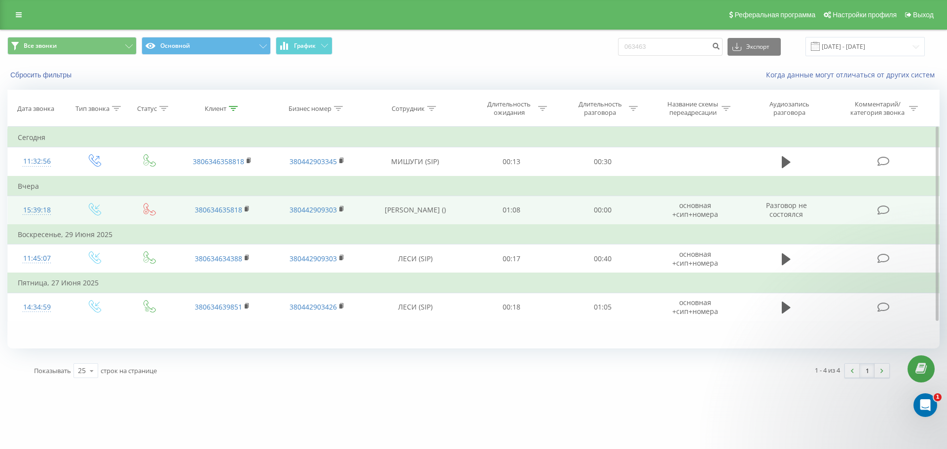
click at [631, 210] on td "00:00" at bounding box center [602, 210] width 91 height 29
drag, startPoint x: 640, startPoint y: 211, endPoint x: 616, endPoint y: 211, distance: 23.7
click at [638, 211] on tr "15:39:18 380634635818 380442909303 [PERSON_NAME] () 01:08 00:00 основная +сип+н…" at bounding box center [474, 210] width 932 height 29
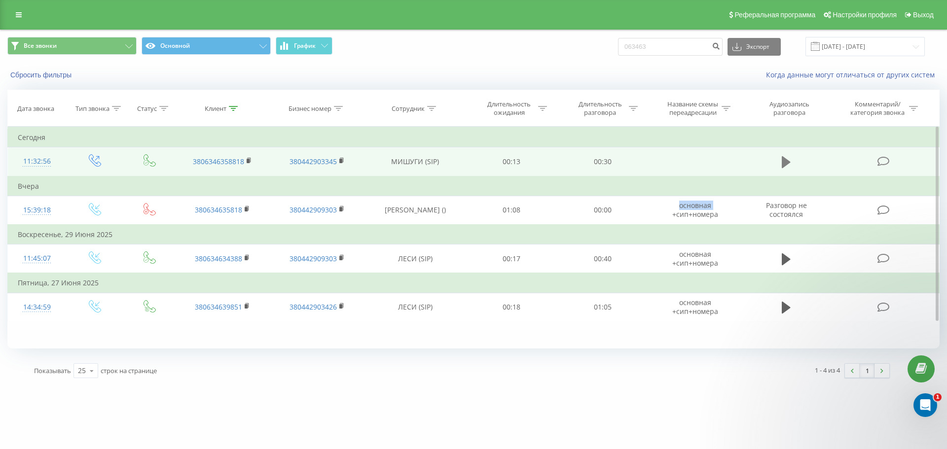
click at [789, 163] on icon at bounding box center [786, 162] width 9 height 12
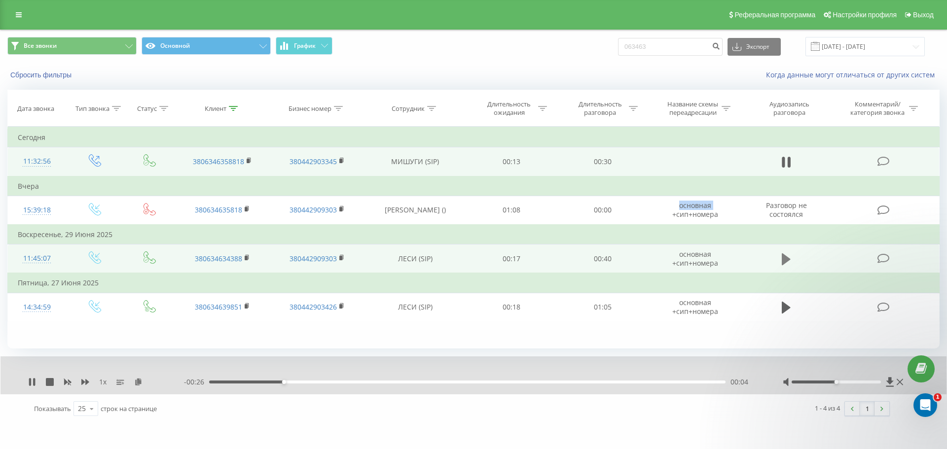
click at [788, 260] on icon at bounding box center [786, 259] width 9 height 12
drag, startPoint x: 836, startPoint y: 384, endPoint x: 874, endPoint y: 382, distance: 37.5
click at [874, 382] on div at bounding box center [837, 382] width 90 height 3
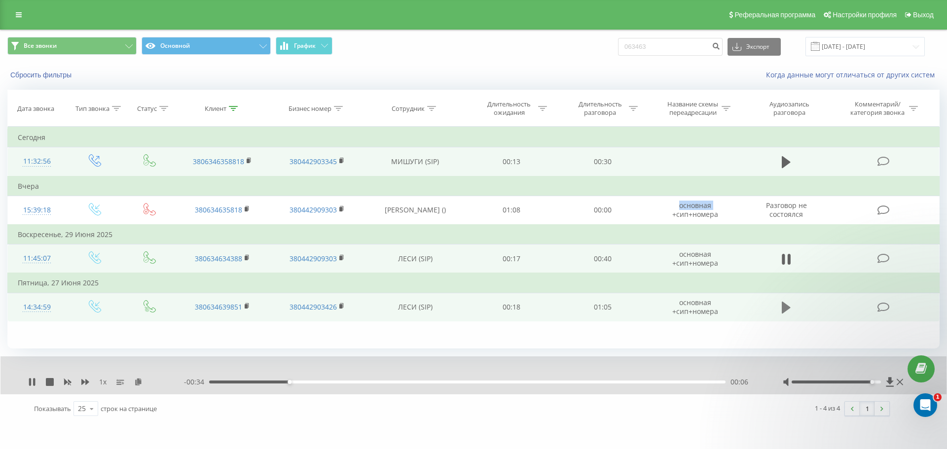
click at [784, 313] on icon at bounding box center [786, 308] width 9 height 14
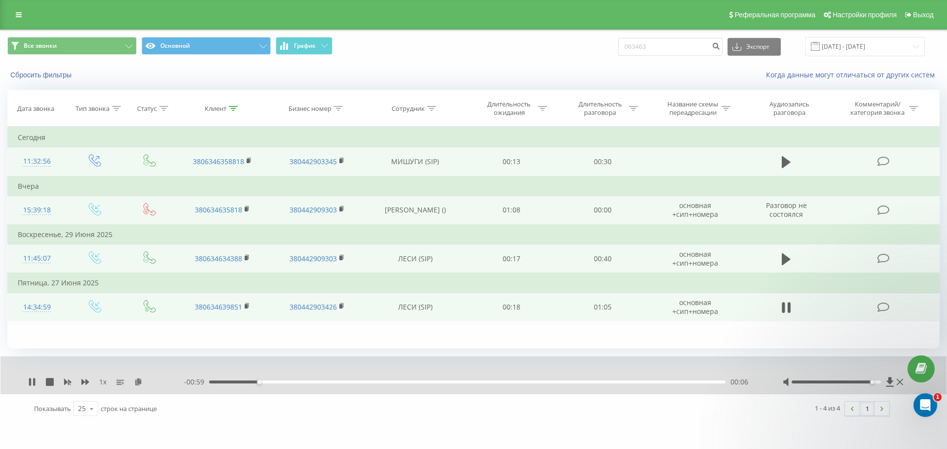
click at [395, 218] on td "[PERSON_NAME] ()" at bounding box center [415, 210] width 102 height 29
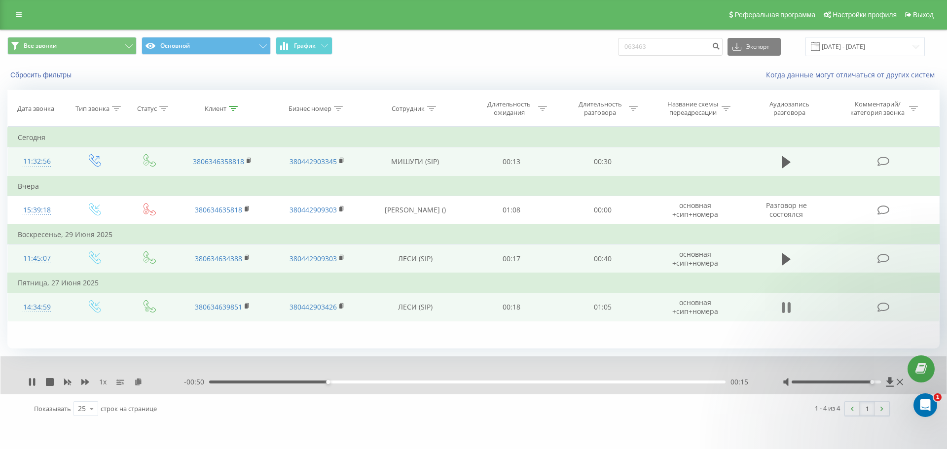
click at [788, 312] on icon at bounding box center [789, 307] width 3 height 11
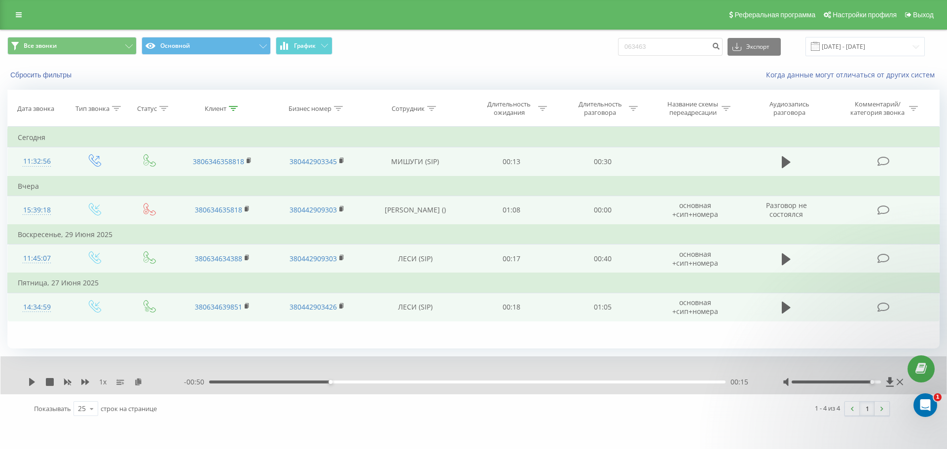
click at [458, 209] on td "[PERSON_NAME] ()" at bounding box center [415, 210] width 102 height 29
